Goal: Task Accomplishment & Management: Complete application form

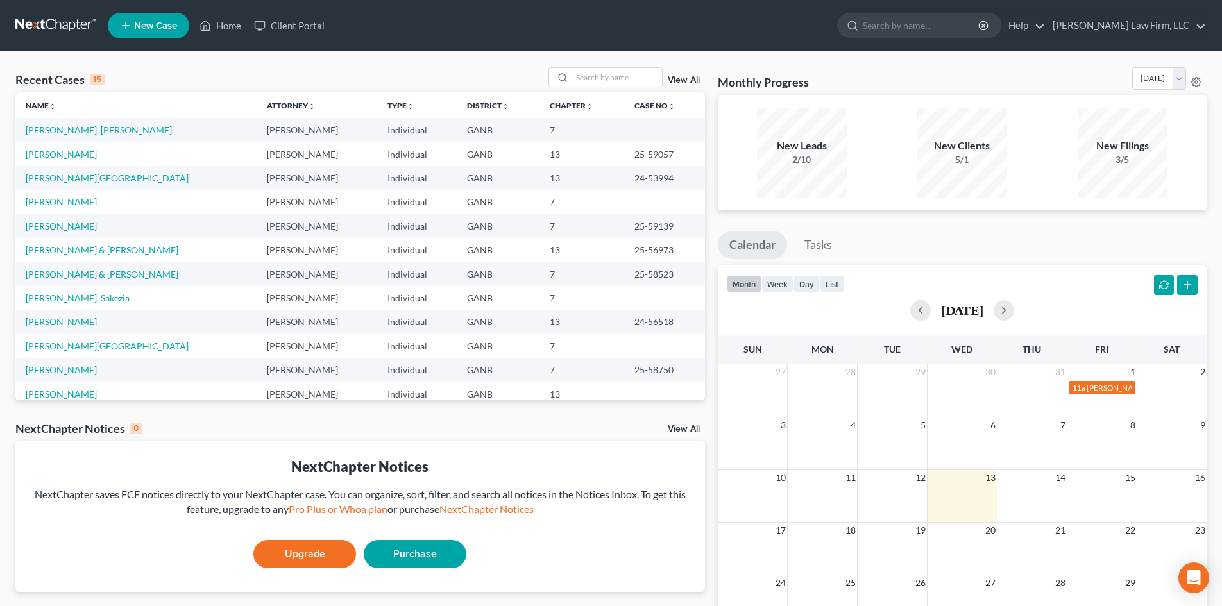
click at [71, 124] on td "[PERSON_NAME], [PERSON_NAME]" at bounding box center [135, 130] width 241 height 24
click at [71, 126] on link "[PERSON_NAME], [PERSON_NAME]" at bounding box center [99, 129] width 146 height 11
select select "8"
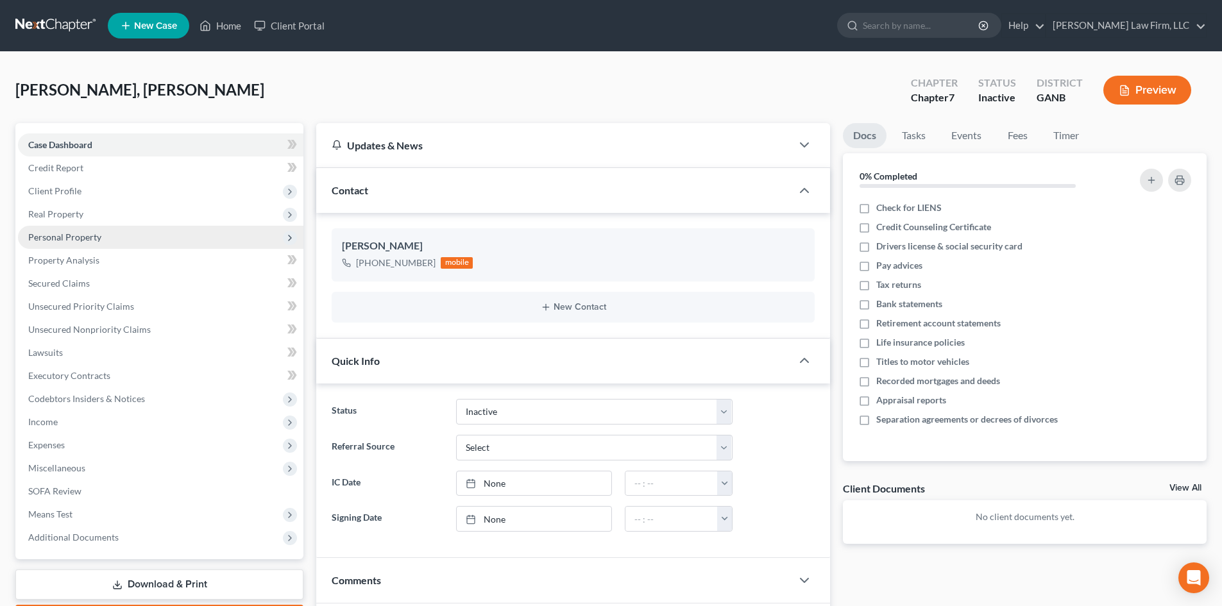
click at [62, 241] on span "Personal Property" at bounding box center [64, 237] width 73 height 11
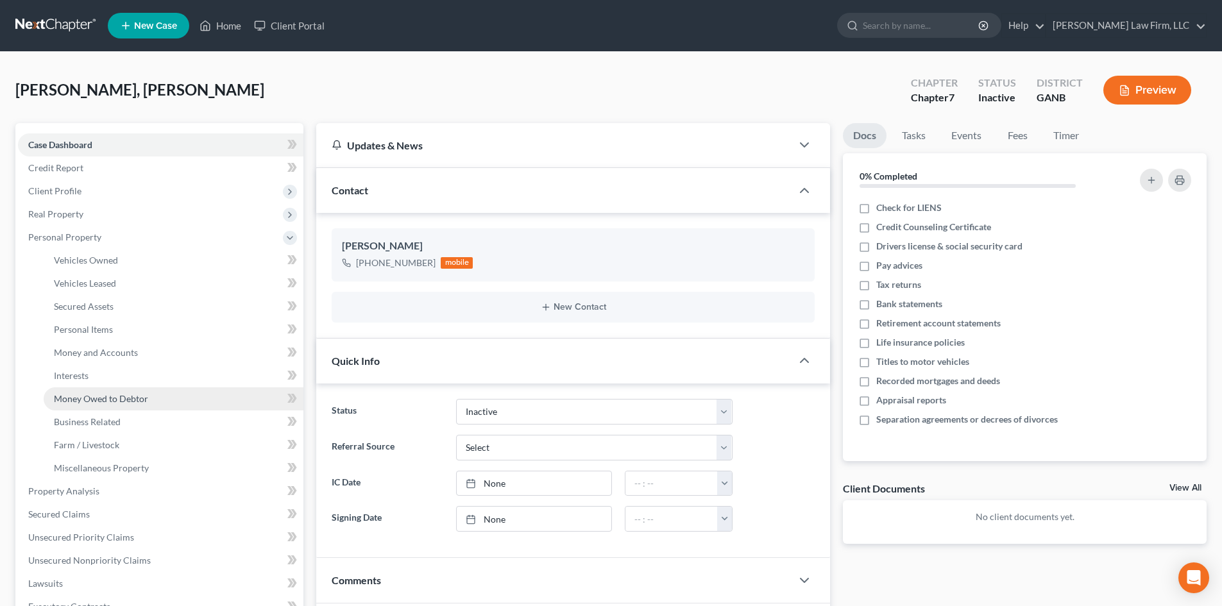
click at [119, 398] on span "Money Owed to Debtor" at bounding box center [101, 398] width 94 height 11
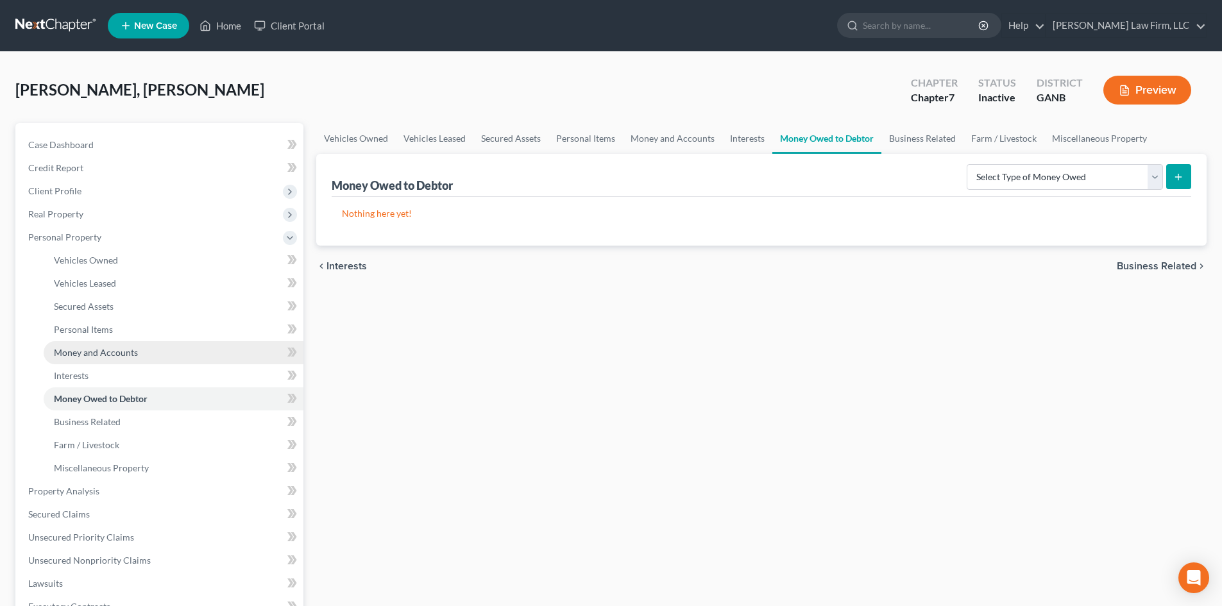
click at [104, 354] on span "Money and Accounts" at bounding box center [96, 352] width 84 height 11
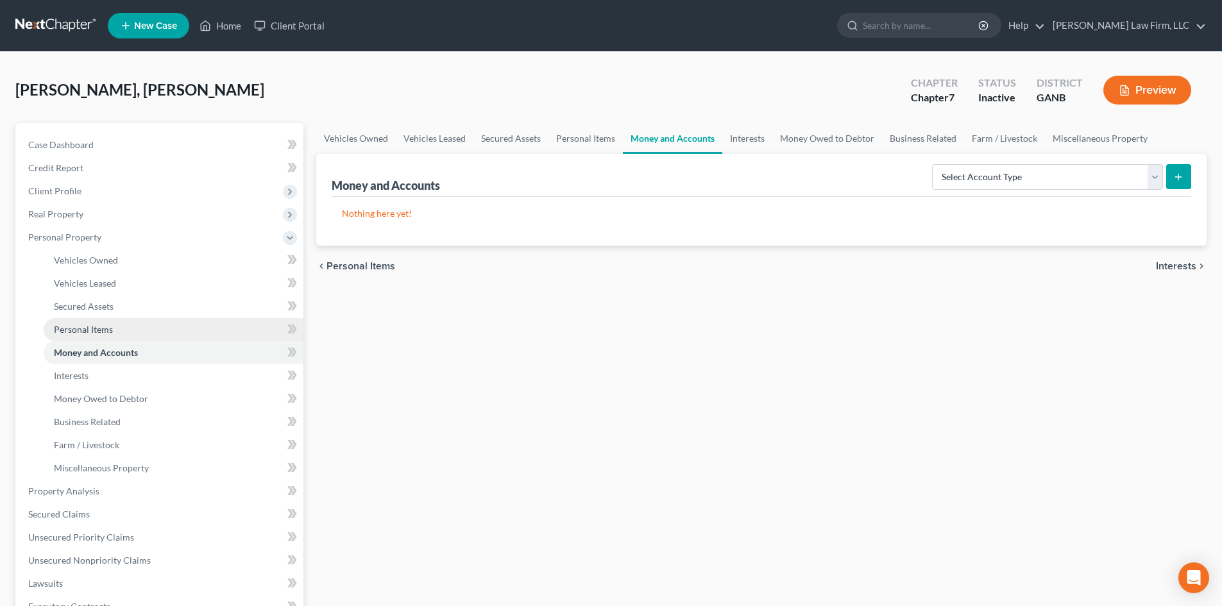
click at [104, 330] on span "Personal Items" at bounding box center [83, 329] width 59 height 11
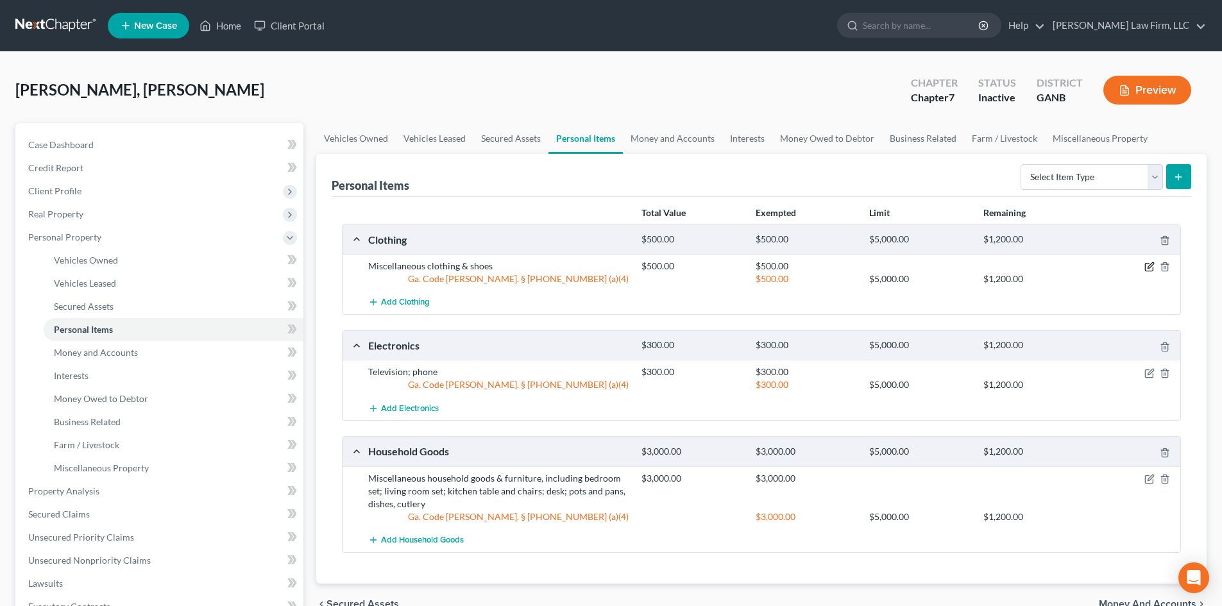
click at [1148, 265] on icon "button" at bounding box center [1150, 267] width 10 height 10
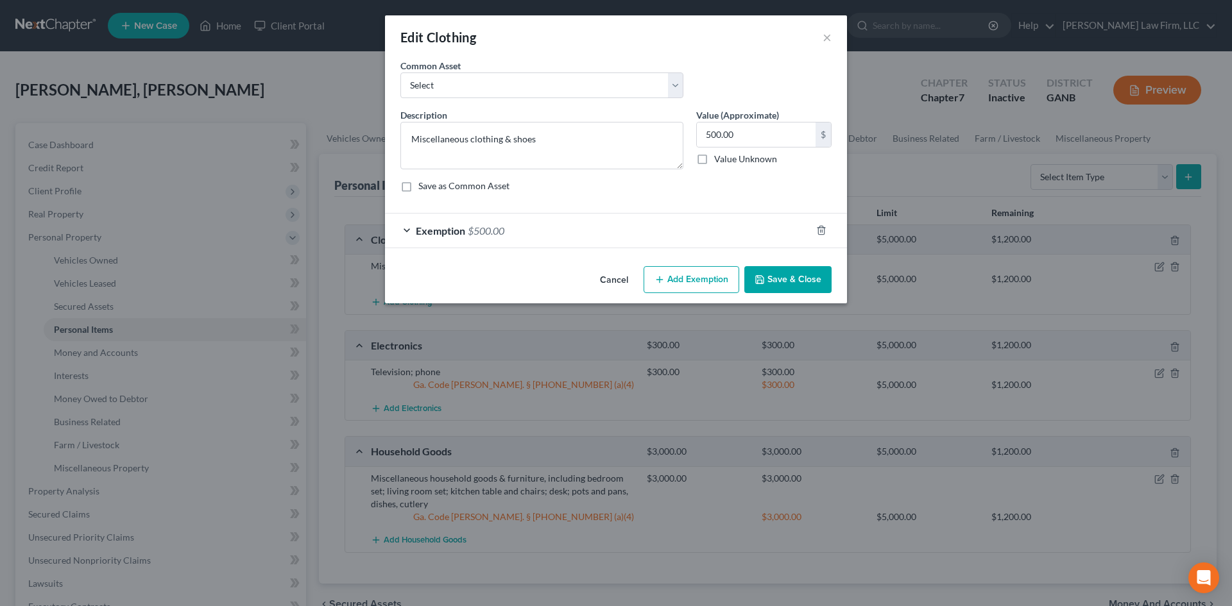
click at [502, 227] on span "$500.00" at bounding box center [486, 231] width 37 height 12
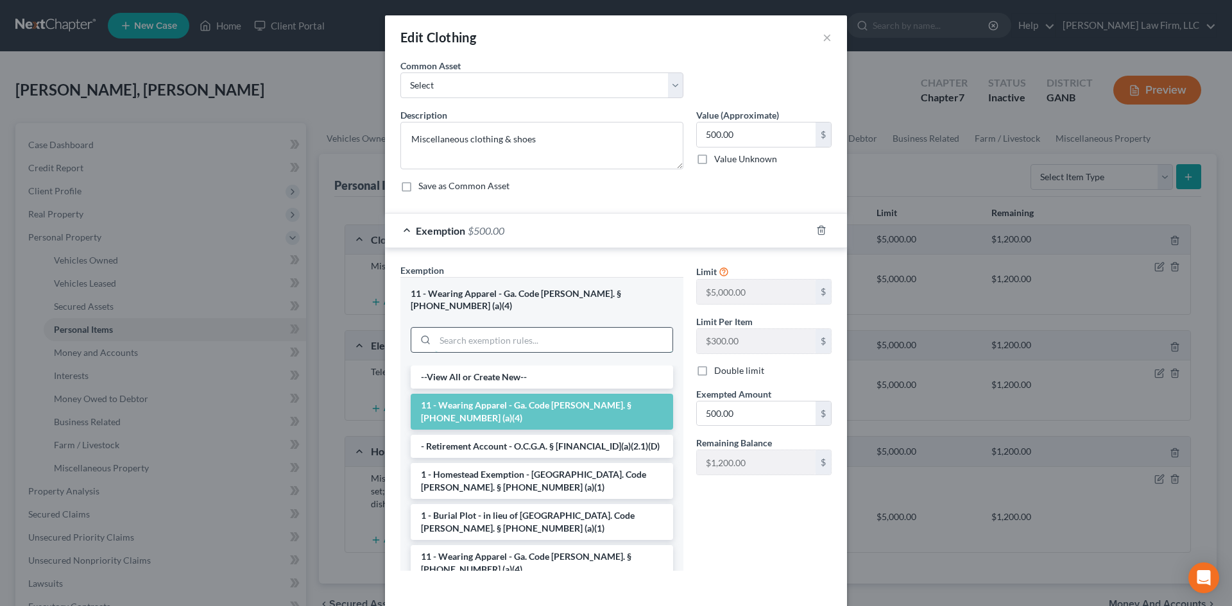
click at [554, 328] on input "search" at bounding box center [553, 340] width 237 height 24
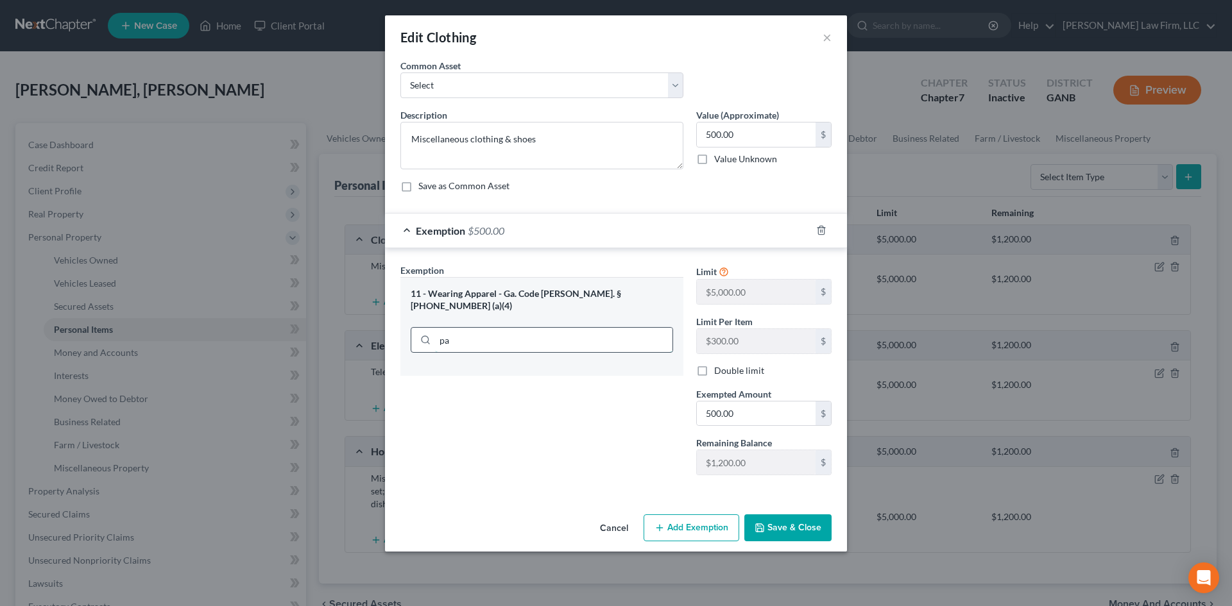
type input "p"
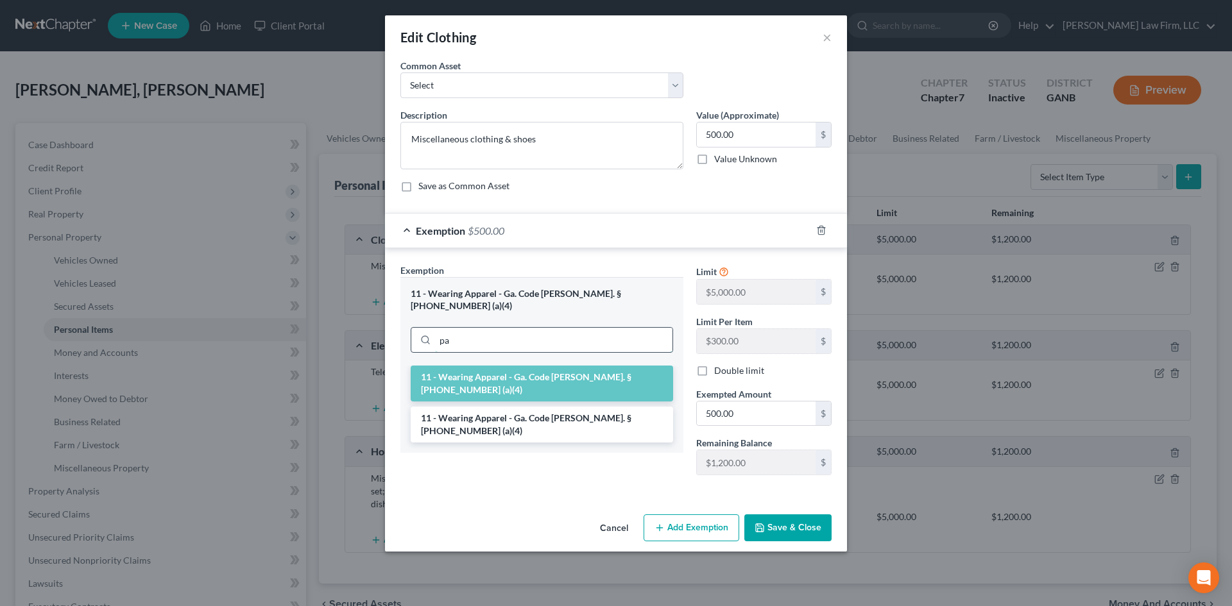
type input "p"
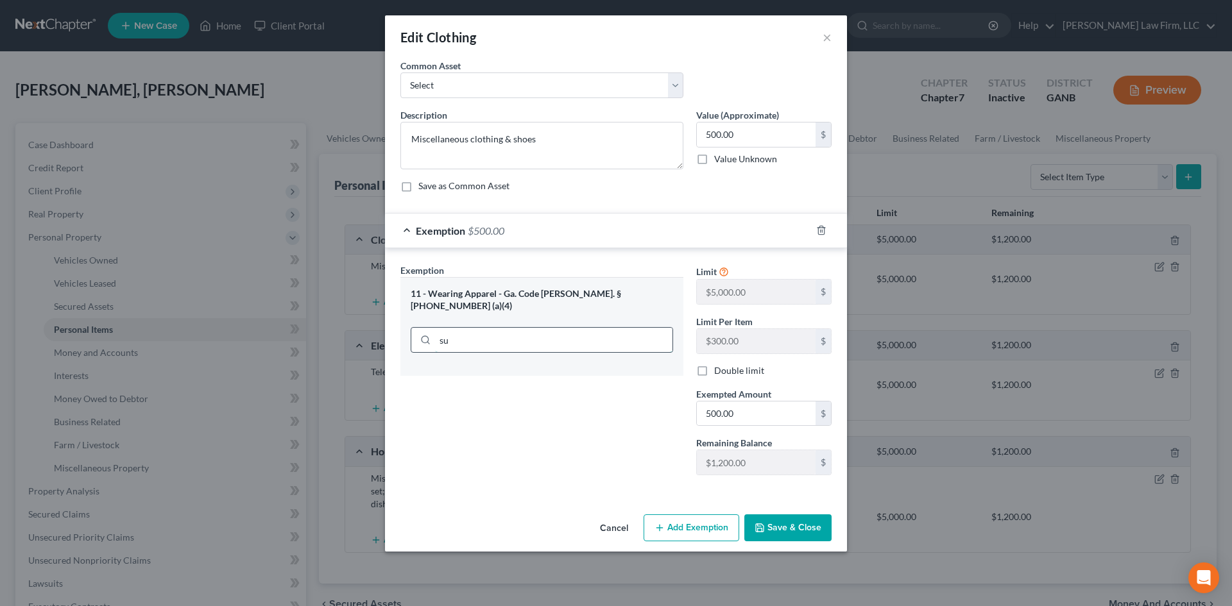
type input "s"
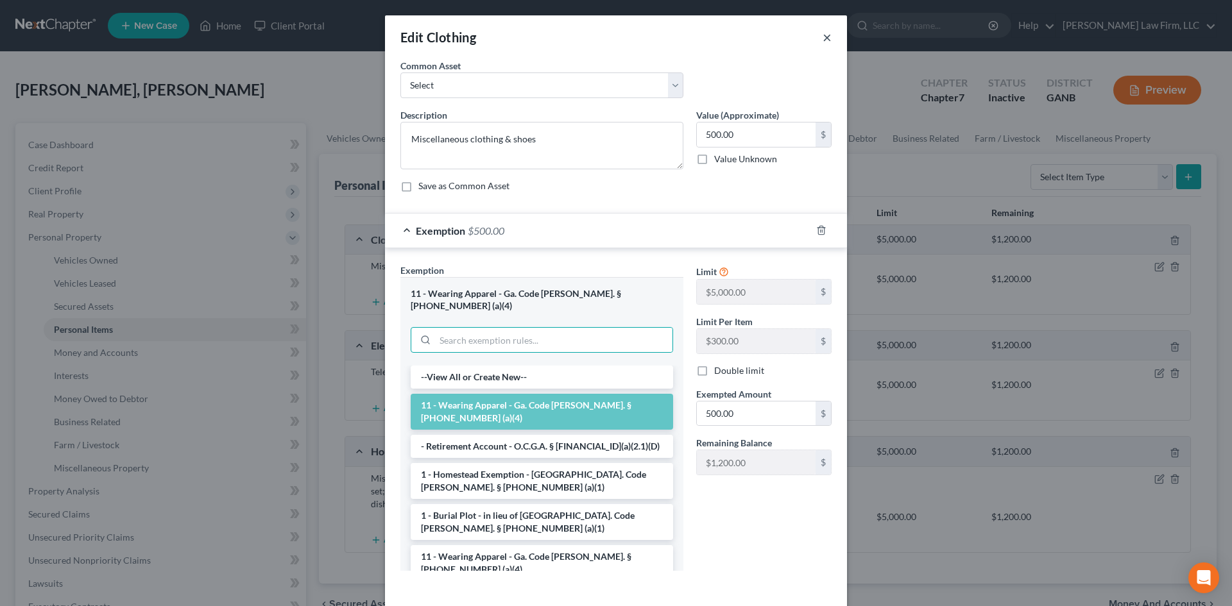
click at [826, 39] on button "×" at bounding box center [827, 37] width 9 height 15
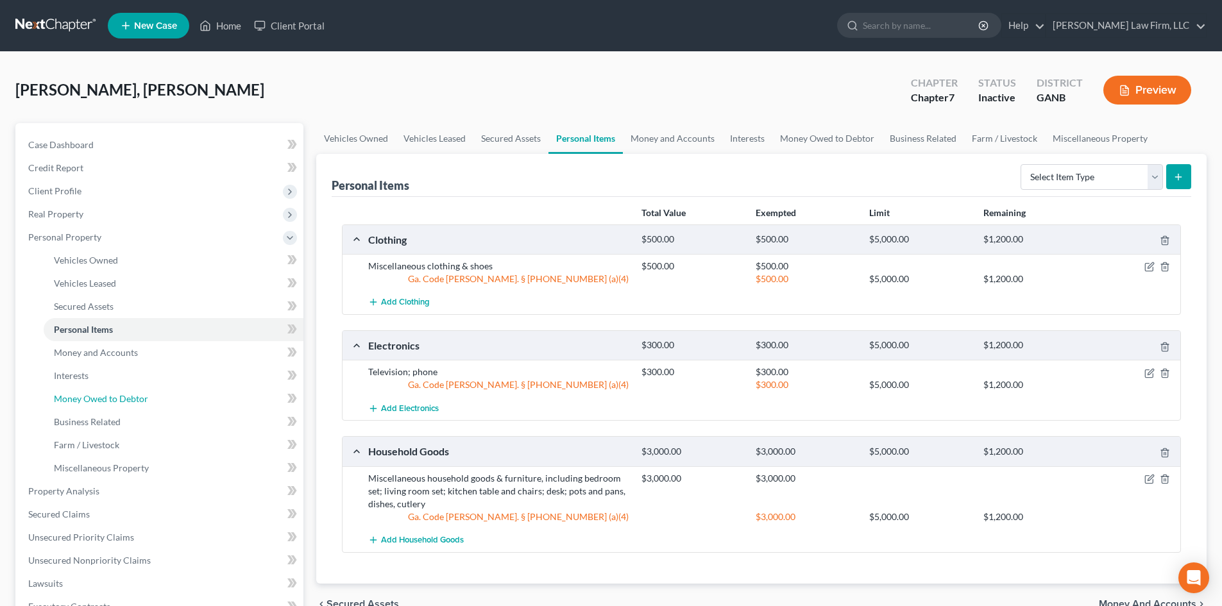
drag, startPoint x: 78, startPoint y: 396, endPoint x: 282, endPoint y: 396, distance: 203.4
click at [78, 396] on span "Money Owed to Debtor" at bounding box center [101, 398] width 94 height 11
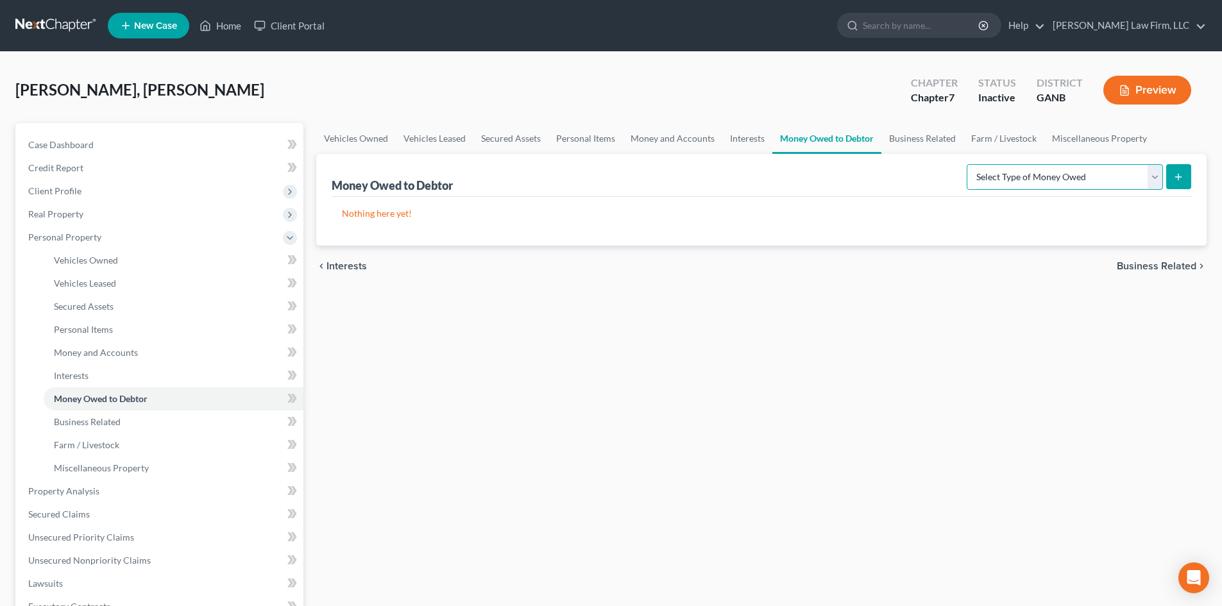
click at [1043, 176] on select "Select Type of Money Owed Accounts Receivable Alimony Child Support Claims Agai…" at bounding box center [1065, 177] width 196 height 26
select select "claims_against_third_parties"
click at [969, 164] on select "Select Type of Money Owed Accounts Receivable Alimony Child Support Claims Agai…" at bounding box center [1065, 177] width 196 height 26
click at [1174, 177] on icon "submit" at bounding box center [1178, 177] width 10 height 10
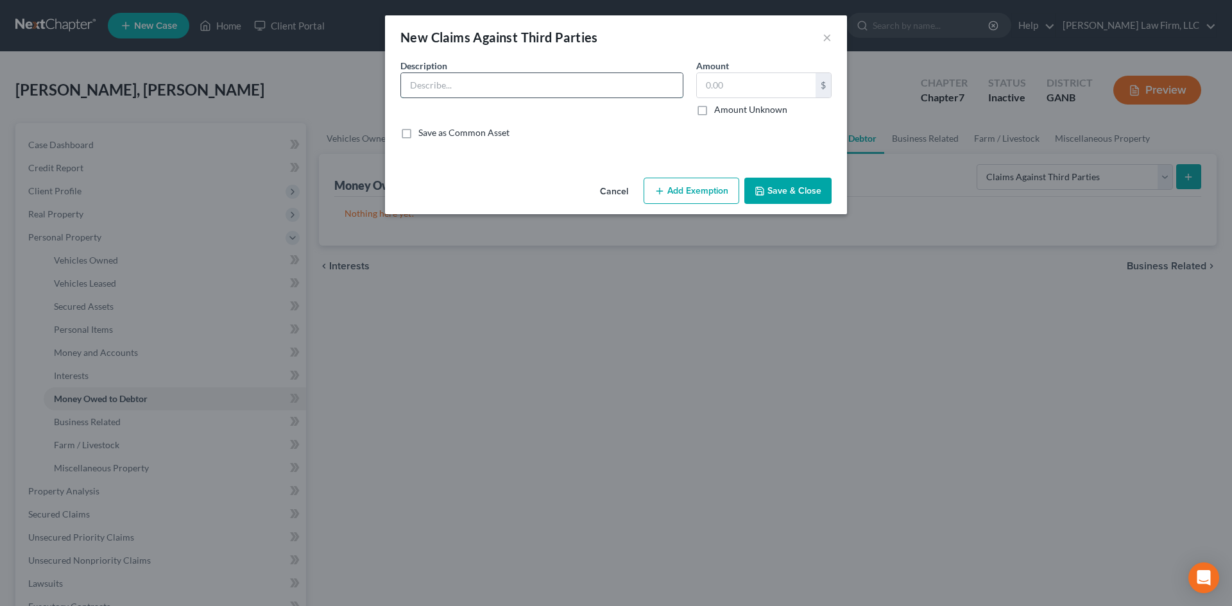
click at [452, 89] on input "text" at bounding box center [542, 85] width 282 height 24
type input "car acciden"
click at [665, 182] on button "Add Exemption" at bounding box center [692, 191] width 96 height 27
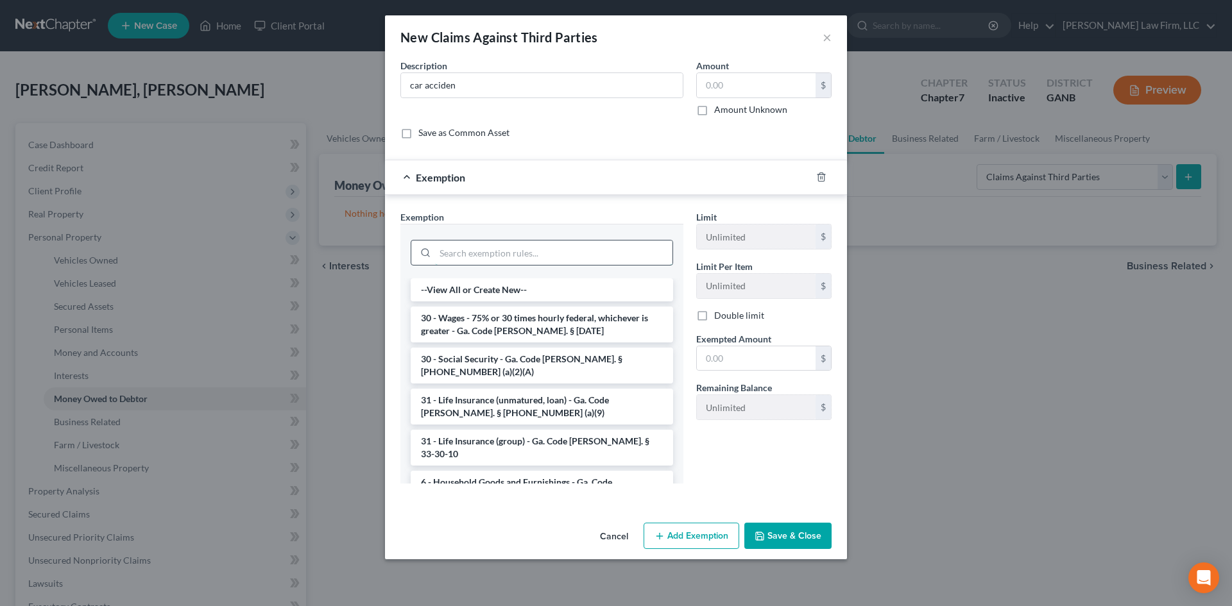
click at [507, 258] on input "search" at bounding box center [553, 253] width 237 height 24
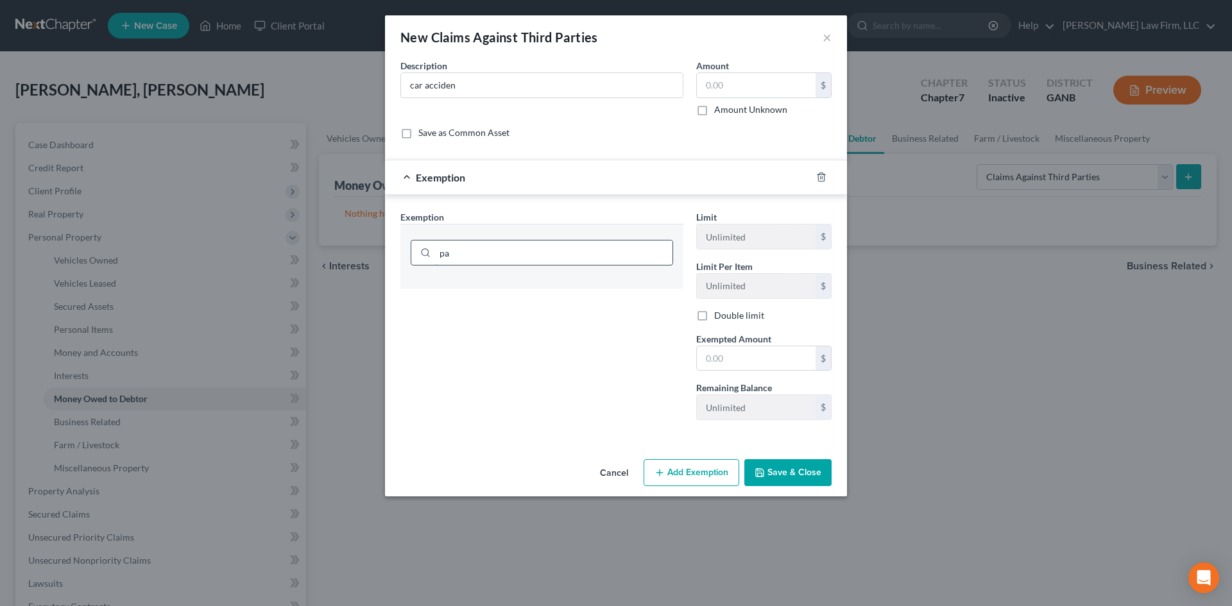
type input "p"
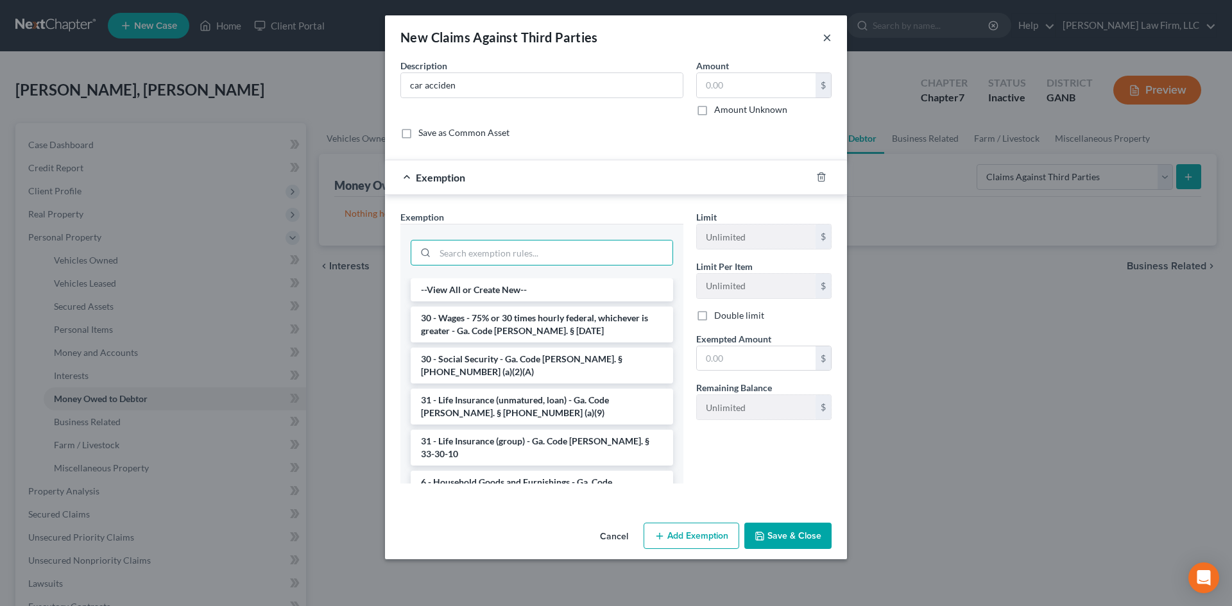
click at [825, 38] on button "×" at bounding box center [827, 37] width 9 height 15
